Goal: Find specific page/section

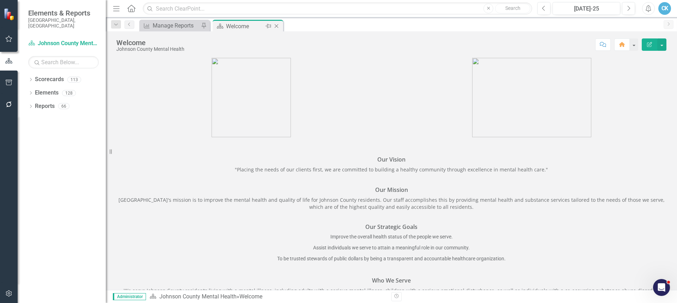
click at [228, 27] on div "Welcome" at bounding box center [245, 26] width 38 height 9
click at [175, 26] on div "Manage Reports" at bounding box center [176, 25] width 47 height 9
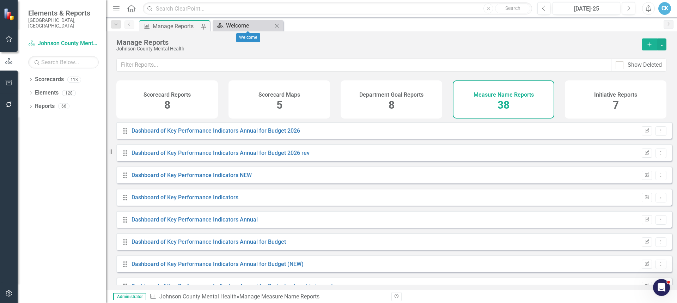
click at [246, 26] on div "Welcome" at bounding box center [249, 25] width 47 height 9
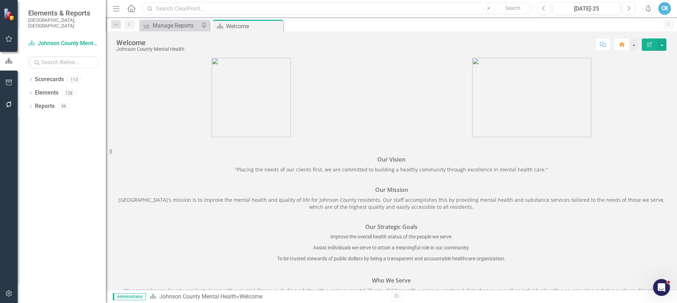
click at [216, 12] on input "text" at bounding box center [337, 8] width 389 height 12
click at [29, 78] on div "Dropdown Scorecards 113" at bounding box center [67, 80] width 78 height 13
click at [32, 78] on icon "Dropdown" at bounding box center [30, 80] width 5 height 4
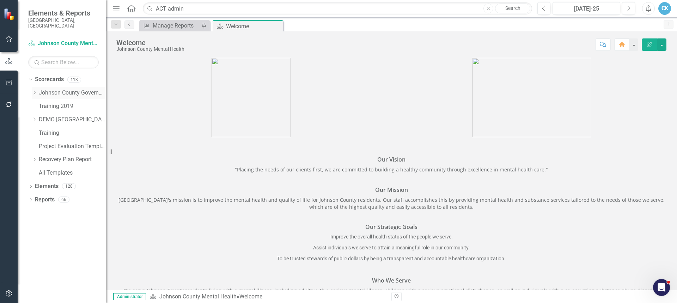
click at [33, 91] on icon "Dropdown" at bounding box center [34, 93] width 5 height 4
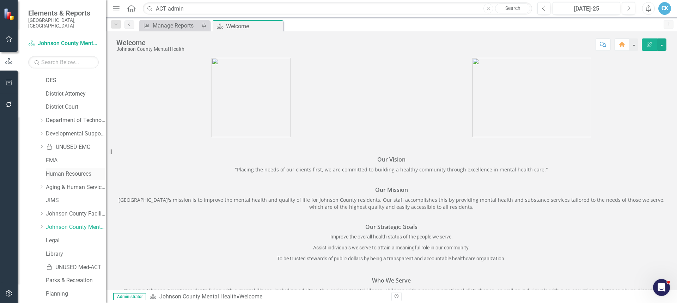
scroll to position [141, 0]
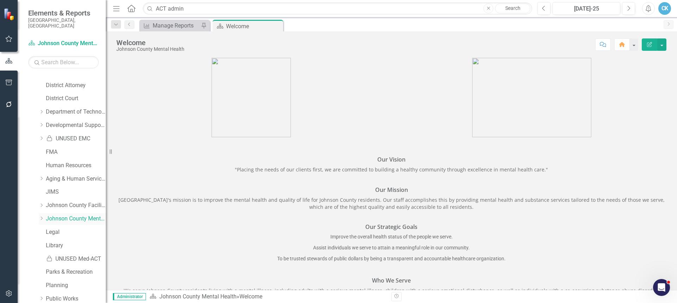
click at [43, 216] on icon "Dropdown" at bounding box center [41, 218] width 5 height 4
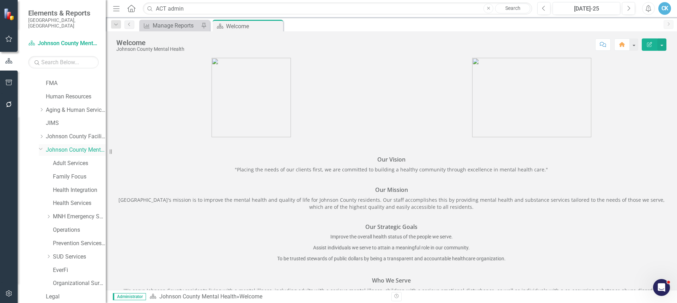
scroll to position [247, 0]
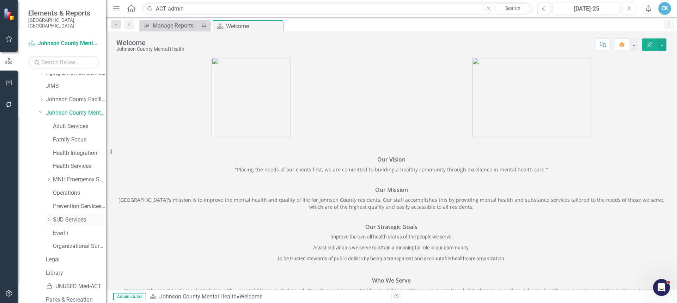
click at [49, 217] on icon "Dropdown" at bounding box center [48, 219] width 5 height 4
click at [63, 216] on link "SUD Services" at bounding box center [79, 220] width 53 height 8
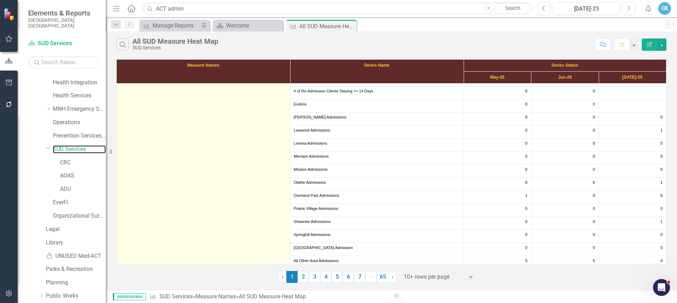
scroll to position [247, 0]
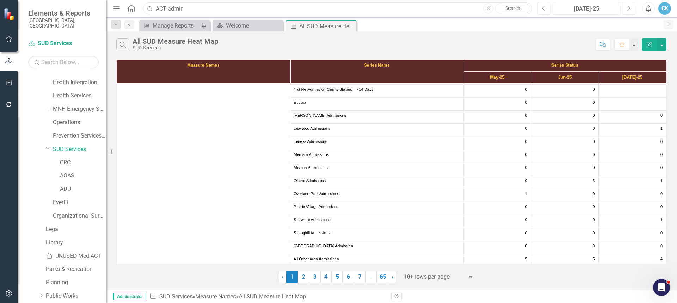
click at [194, 6] on input "ACT admin" at bounding box center [337, 8] width 389 height 12
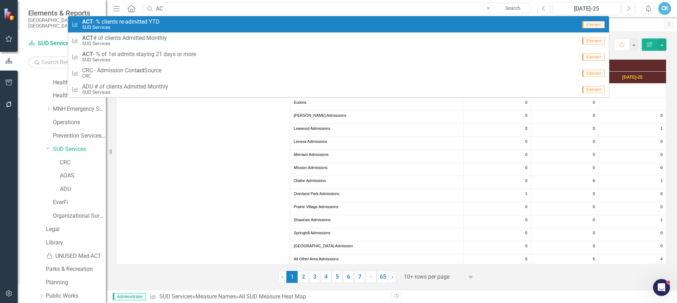
type input "A"
type input "% of ref"
click at [173, 24] on span "ACT - % of ref errals by ref erral source" at bounding box center [127, 22] width 91 height 6
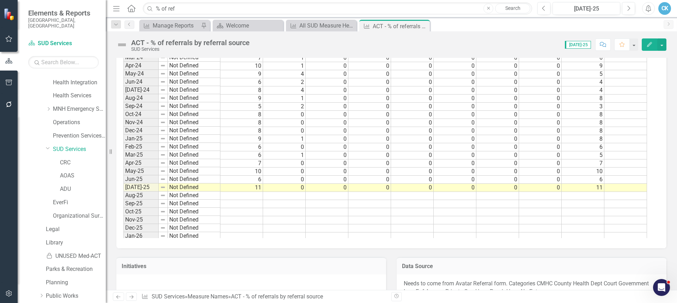
scroll to position [920, 0]
